Goal: Information Seeking & Learning: Learn about a topic

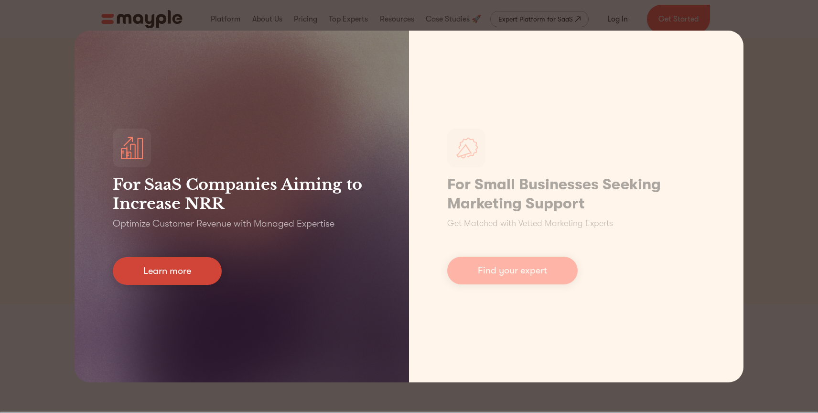
click at [197, 274] on link "Learn more" at bounding box center [167, 271] width 109 height 28
